Goal: Transaction & Acquisition: Purchase product/service

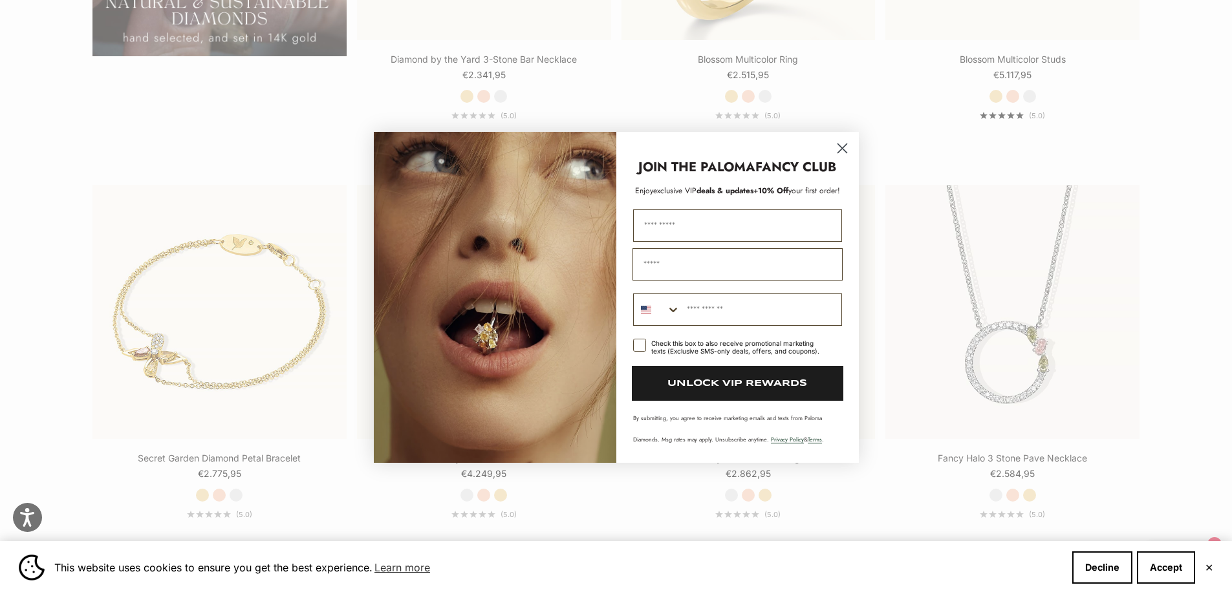
scroll to position [1617, 0]
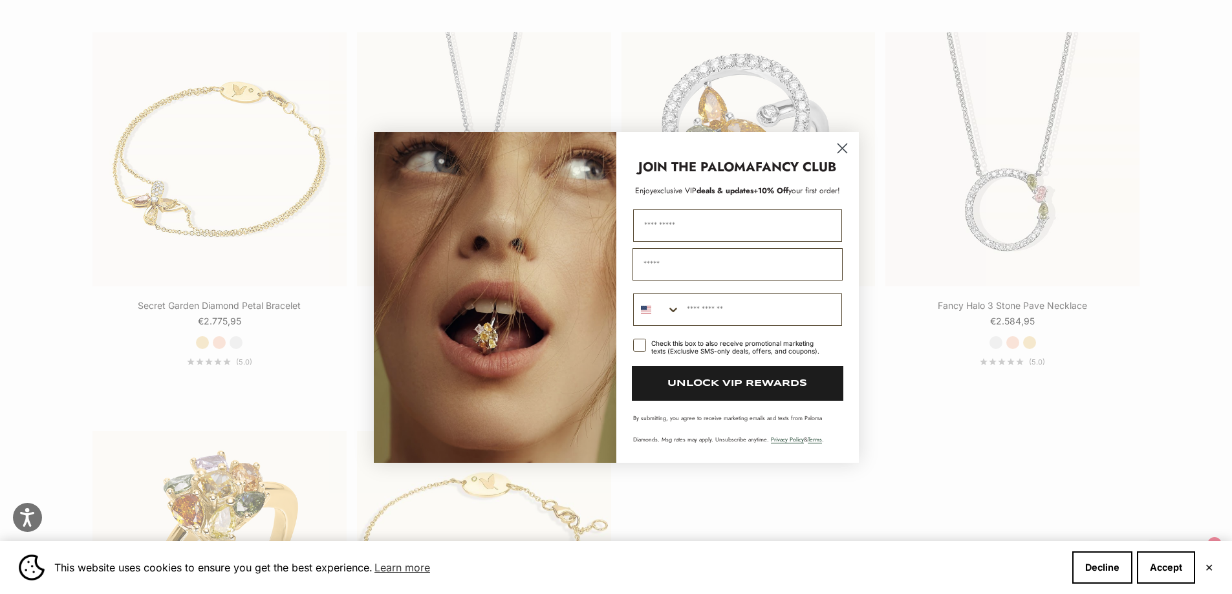
click at [838, 146] on circle "Close dialog" at bounding box center [841, 147] width 21 height 21
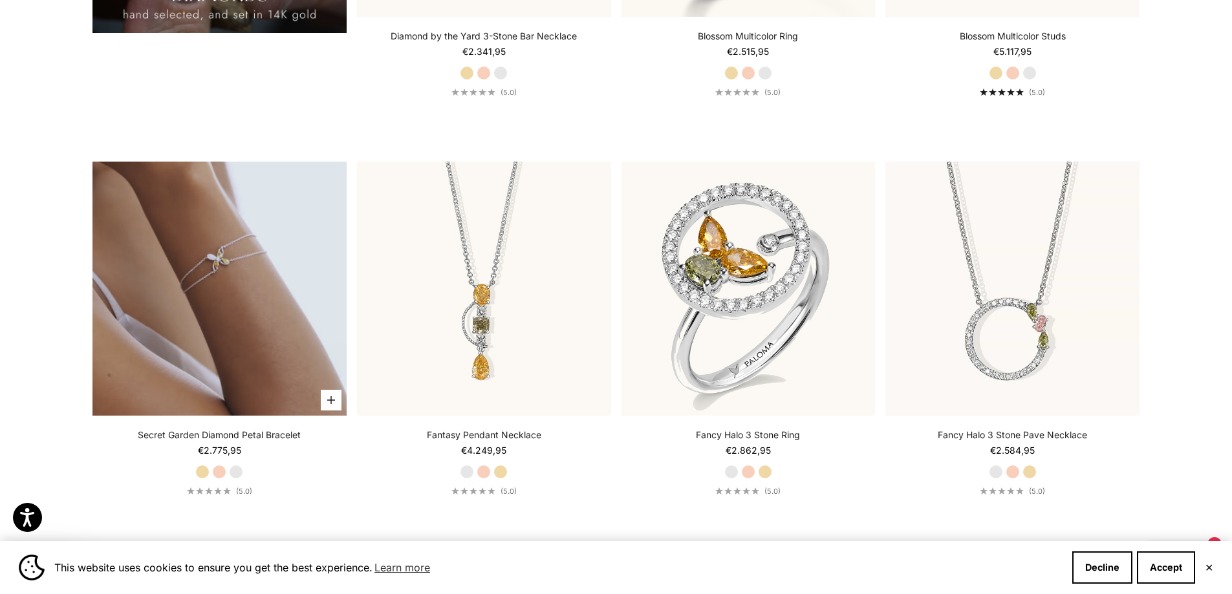
scroll to position [1811, 0]
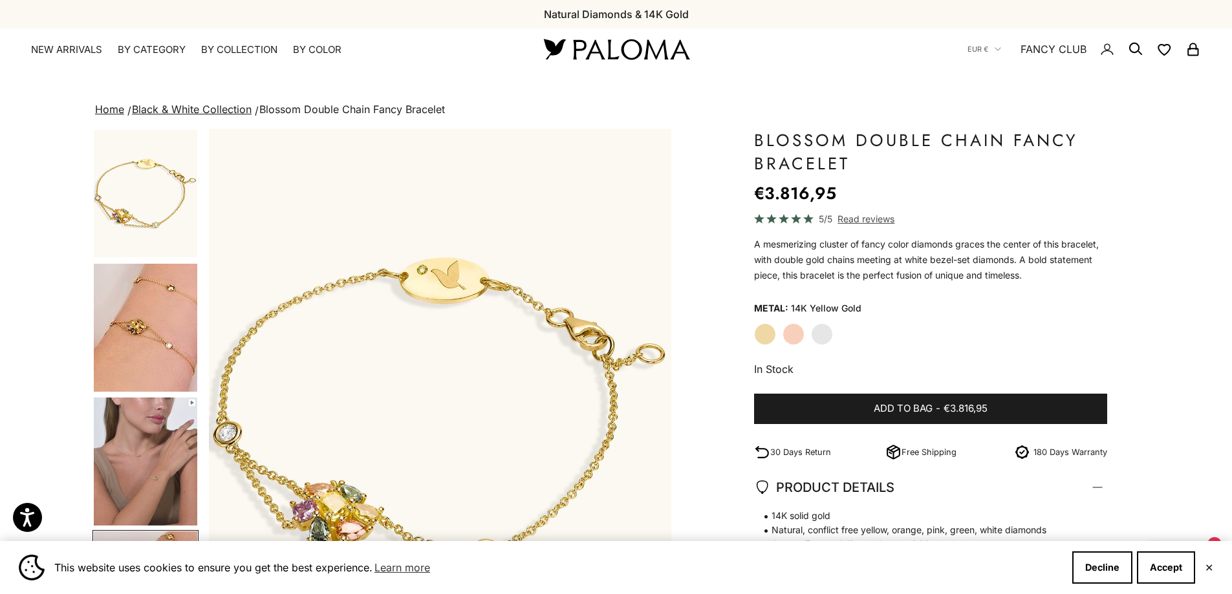
scroll to position [0, 1433]
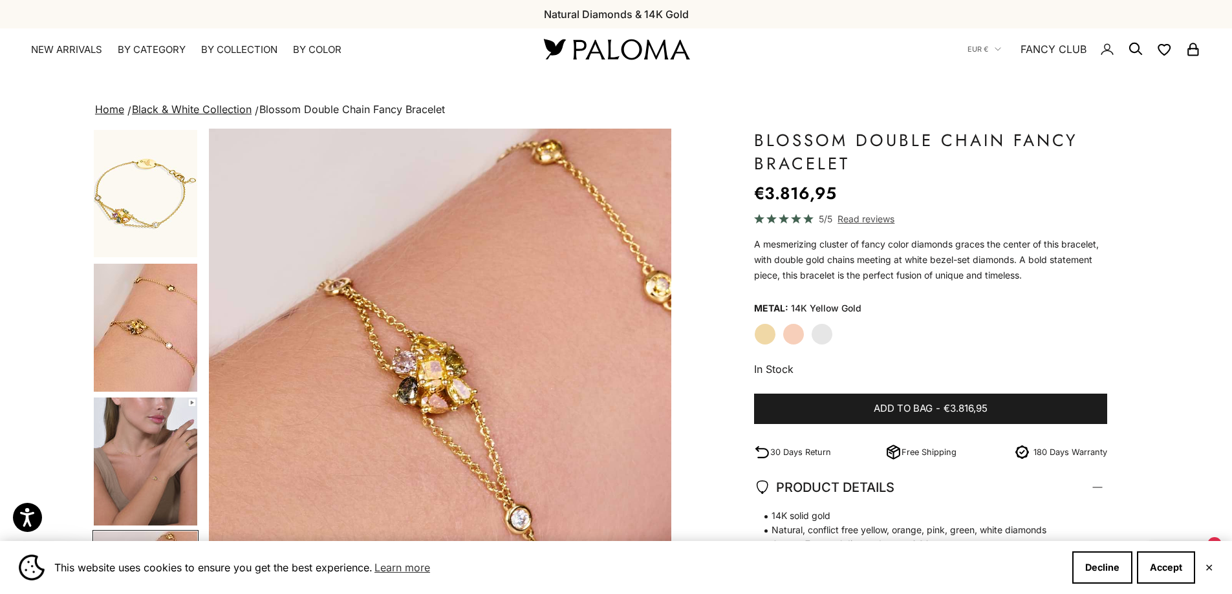
click at [819, 327] on label "White Gold" at bounding box center [822, 334] width 22 height 22
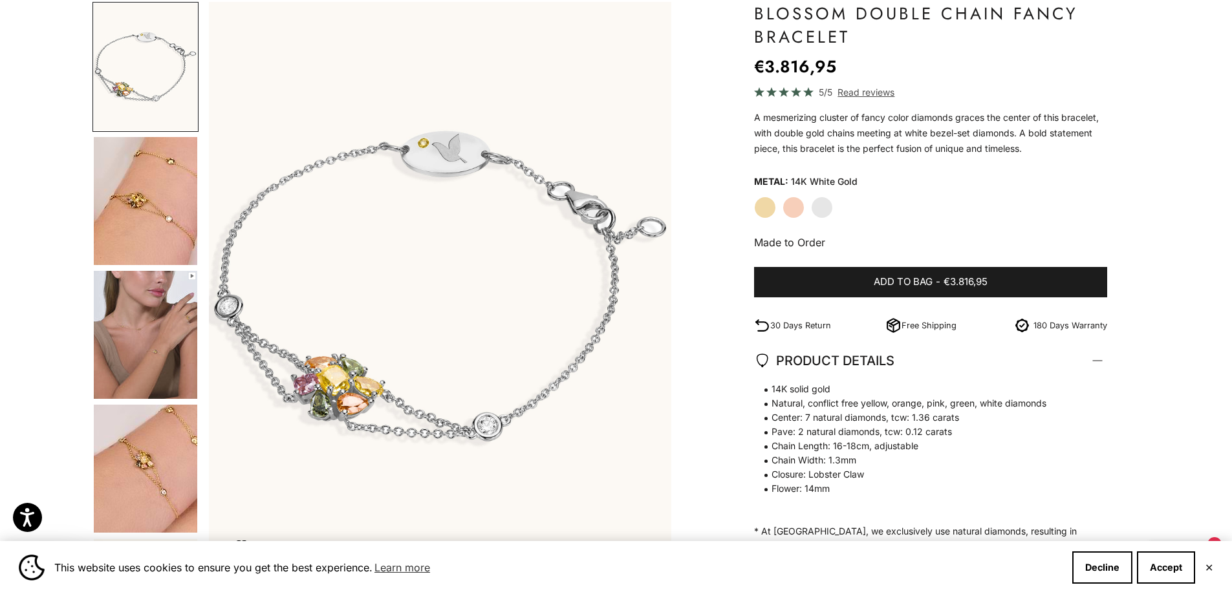
scroll to position [129, 0]
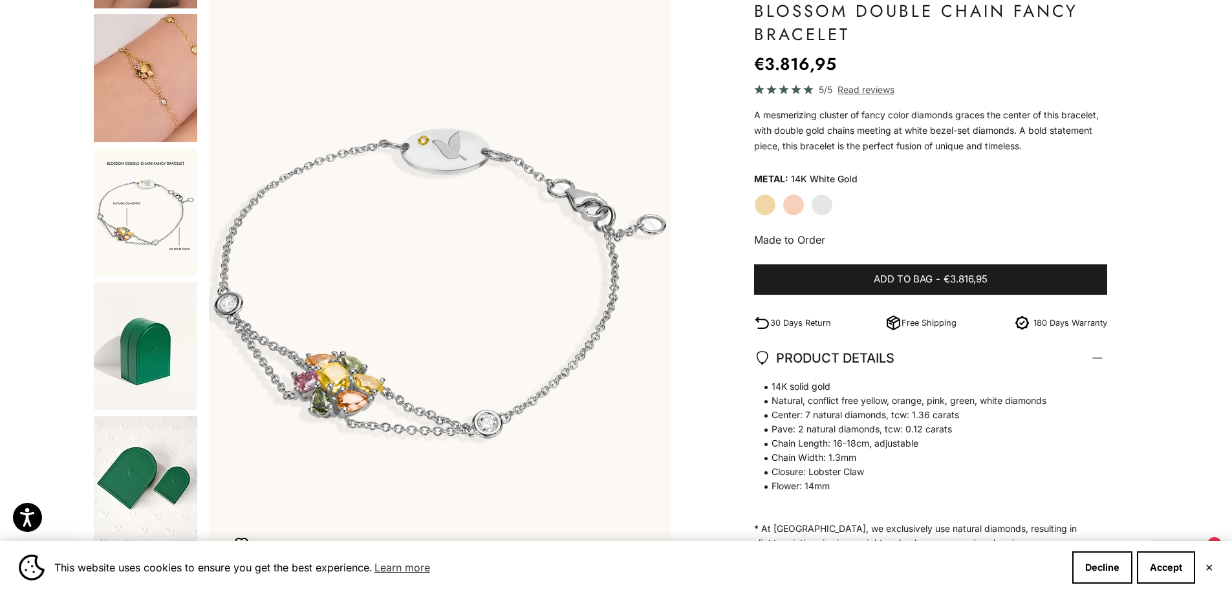
click at [160, 208] on img "Go to item 9" at bounding box center [145, 213] width 103 height 128
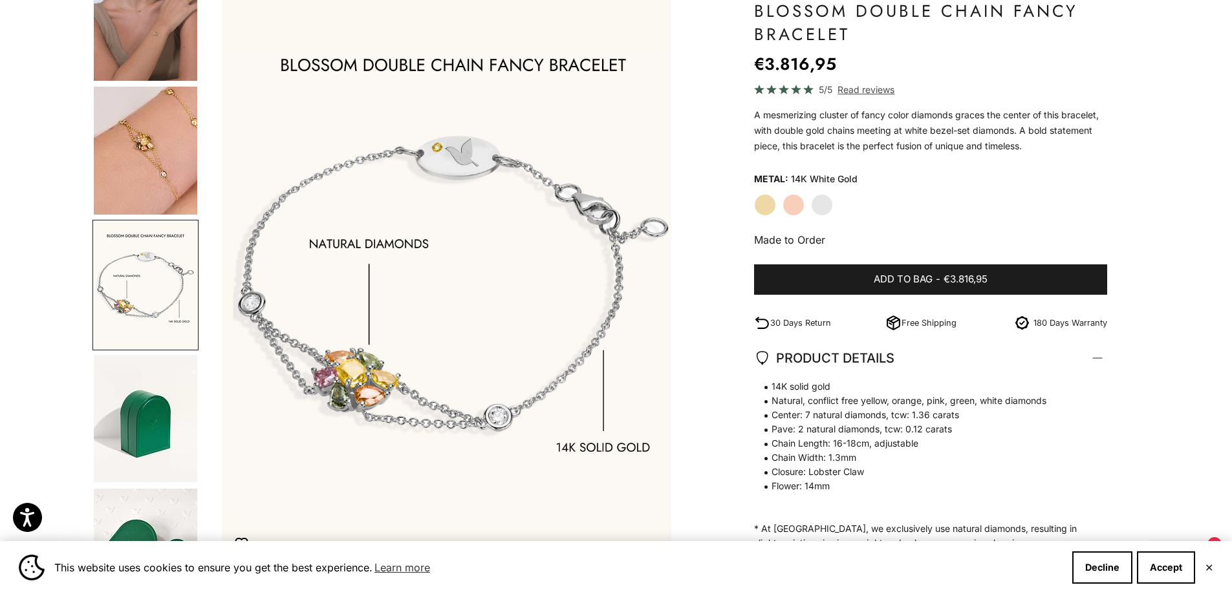
scroll to position [0, 1911]
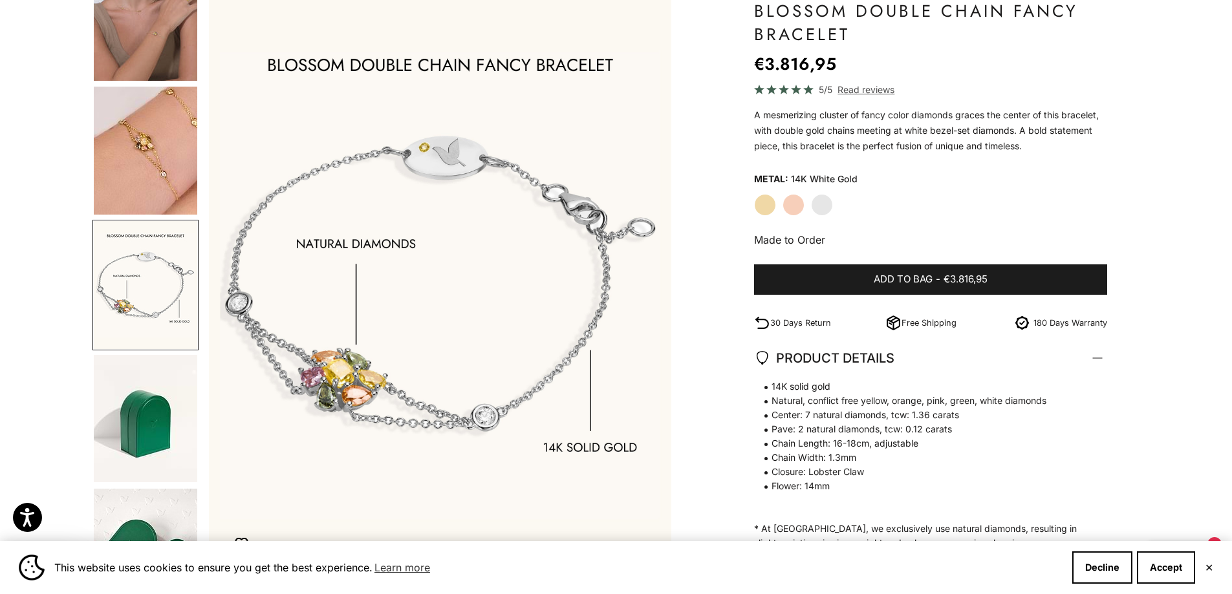
click at [759, 204] on label "Yellow Gold" at bounding box center [765, 205] width 22 height 22
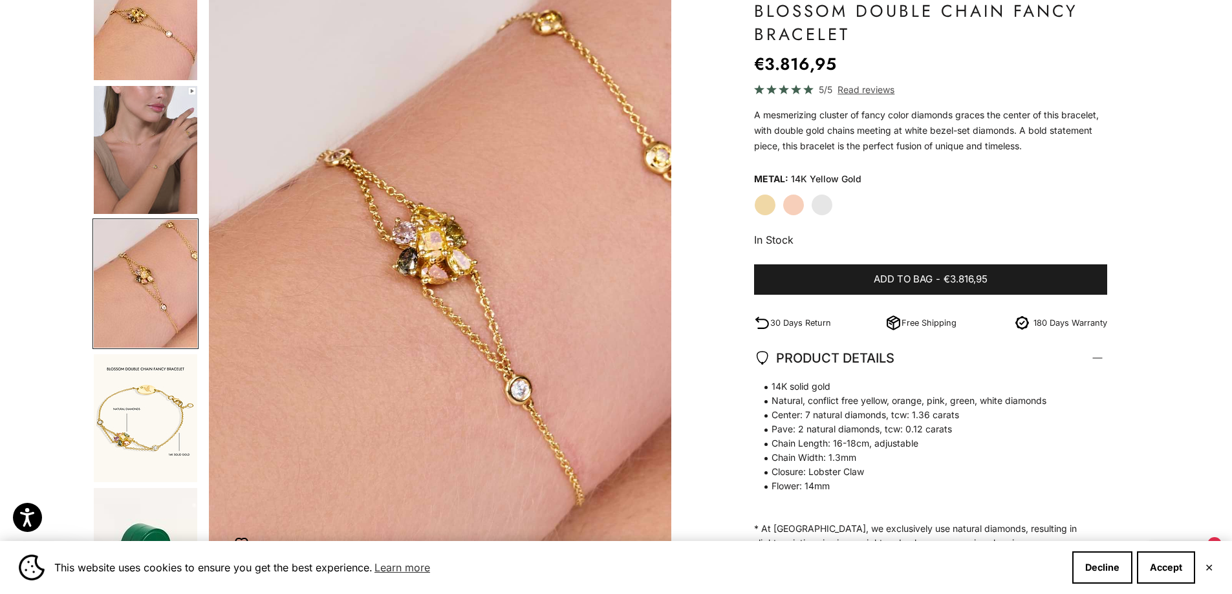
scroll to position [181, 0]
